Goal: Task Accomplishment & Management: Complete application form

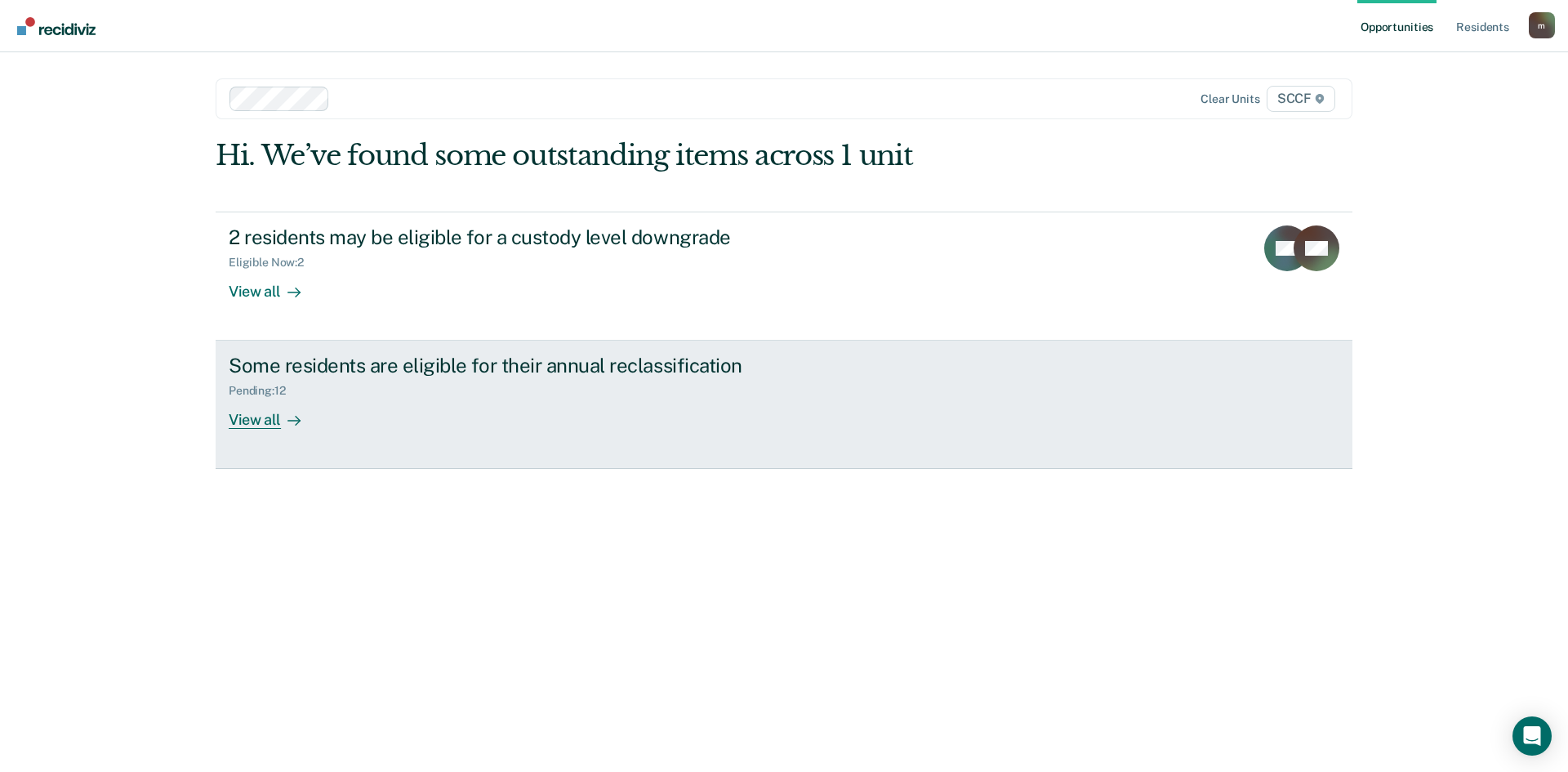
click at [414, 371] on div "Some residents are eligible for their annual reclassification" at bounding box center [516, 365] width 573 height 23
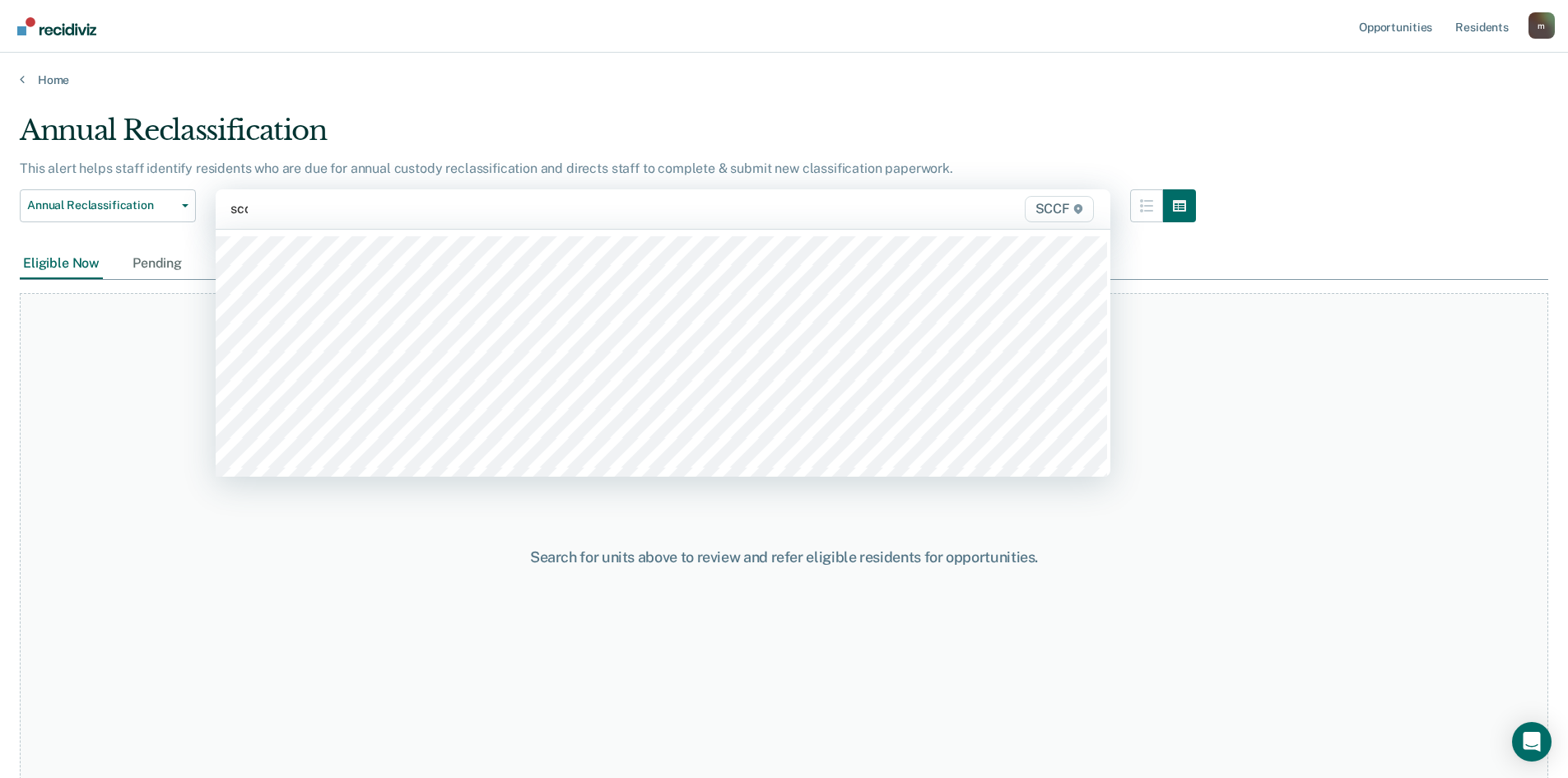
type input "sccf"
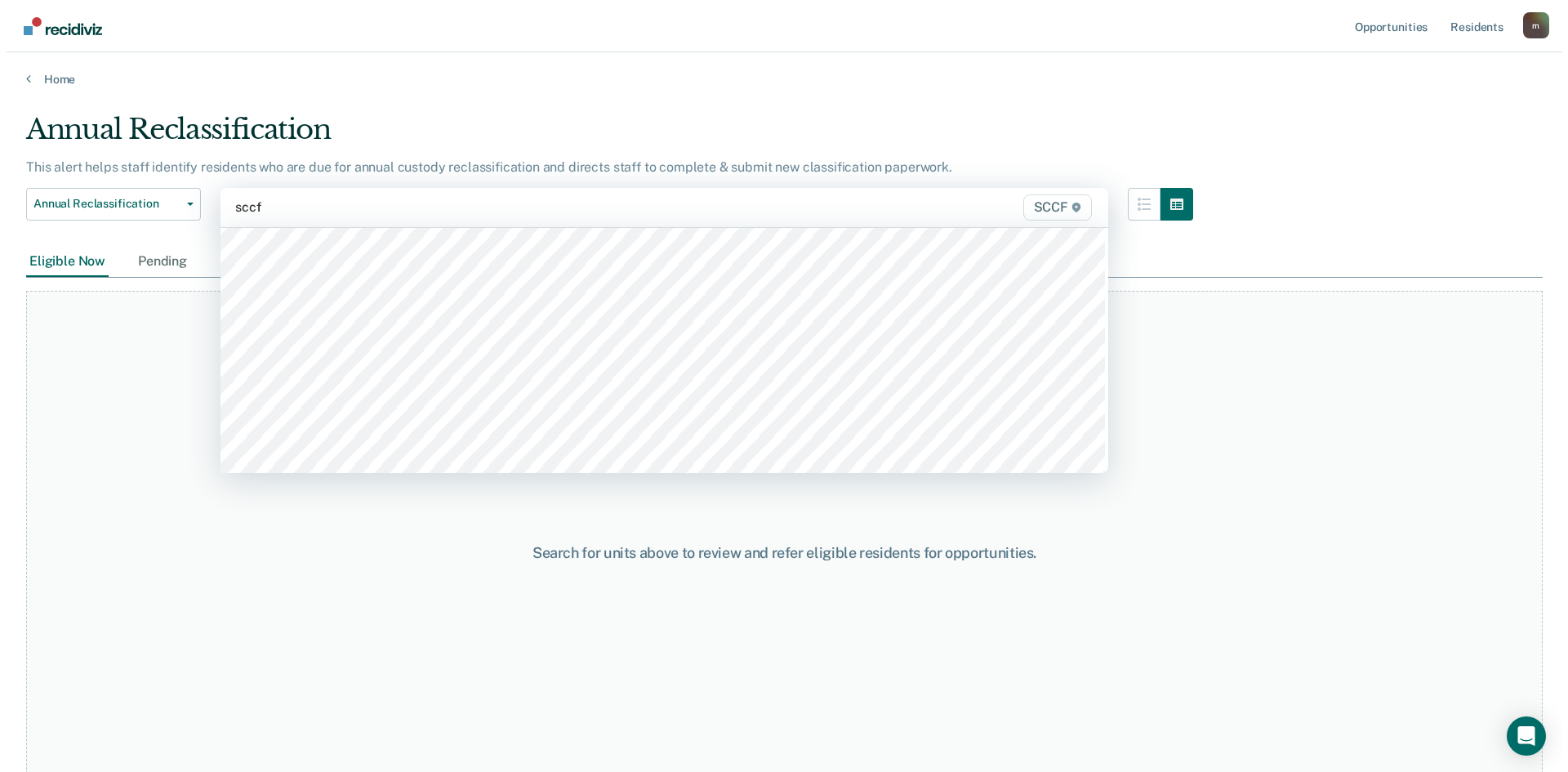
scroll to position [735, 0]
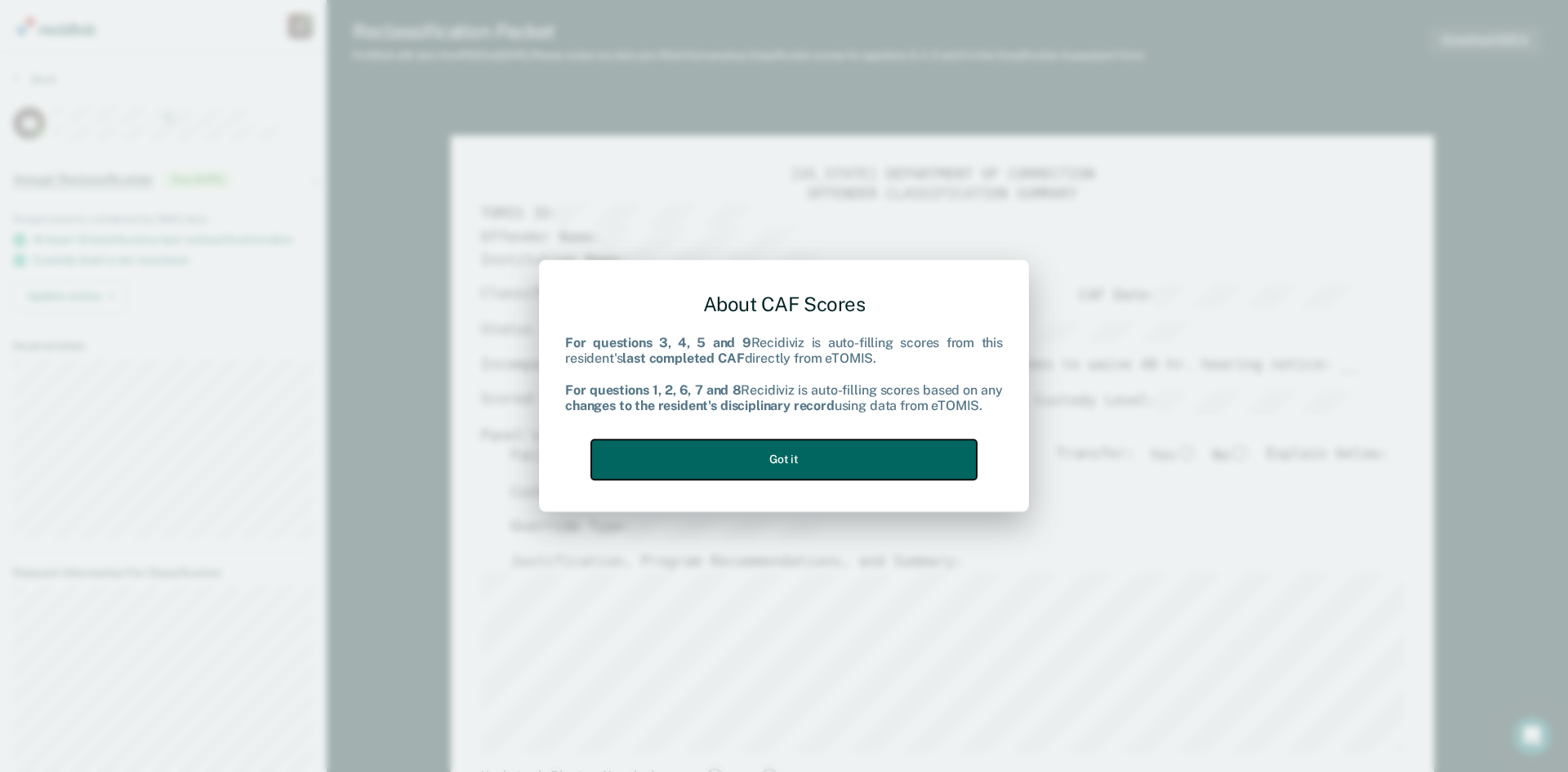
click at [695, 467] on button "Got it" at bounding box center [784, 459] width 385 height 40
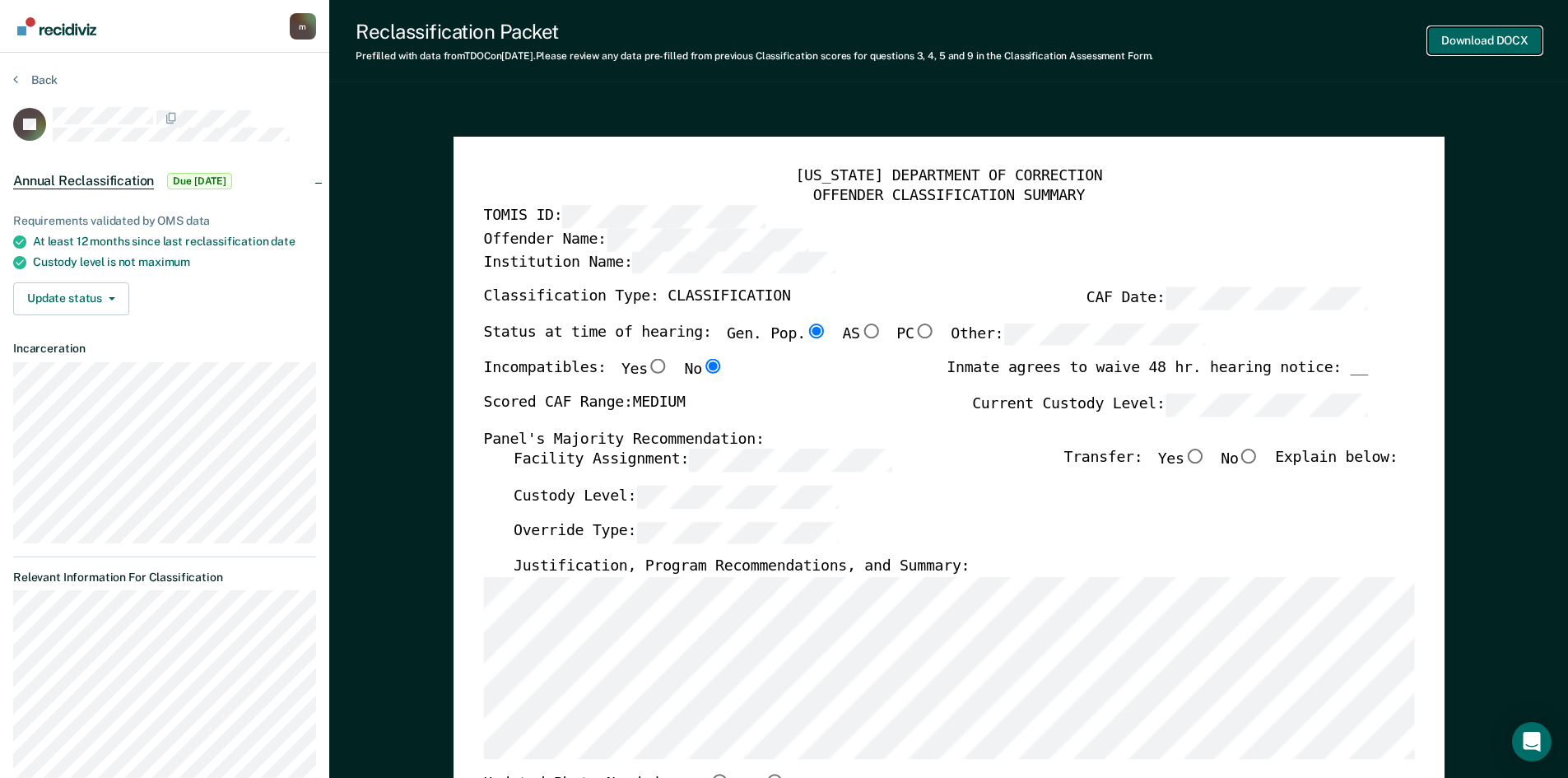
click at [1496, 39] on button "Download DOCX" at bounding box center [1484, 41] width 114 height 27
type textarea "x"
